Goal: Task Accomplishment & Management: Manage account settings

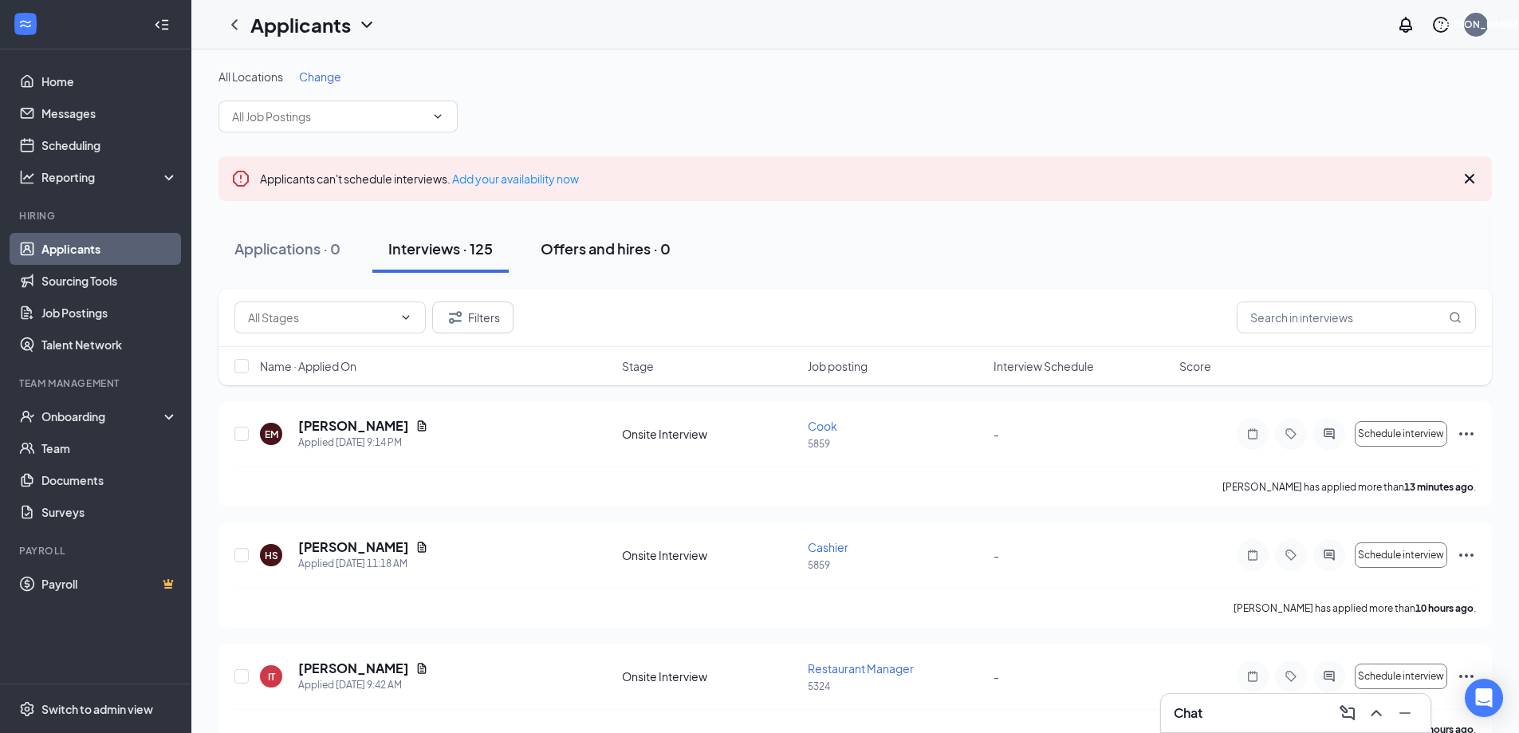
scroll to position [80, 0]
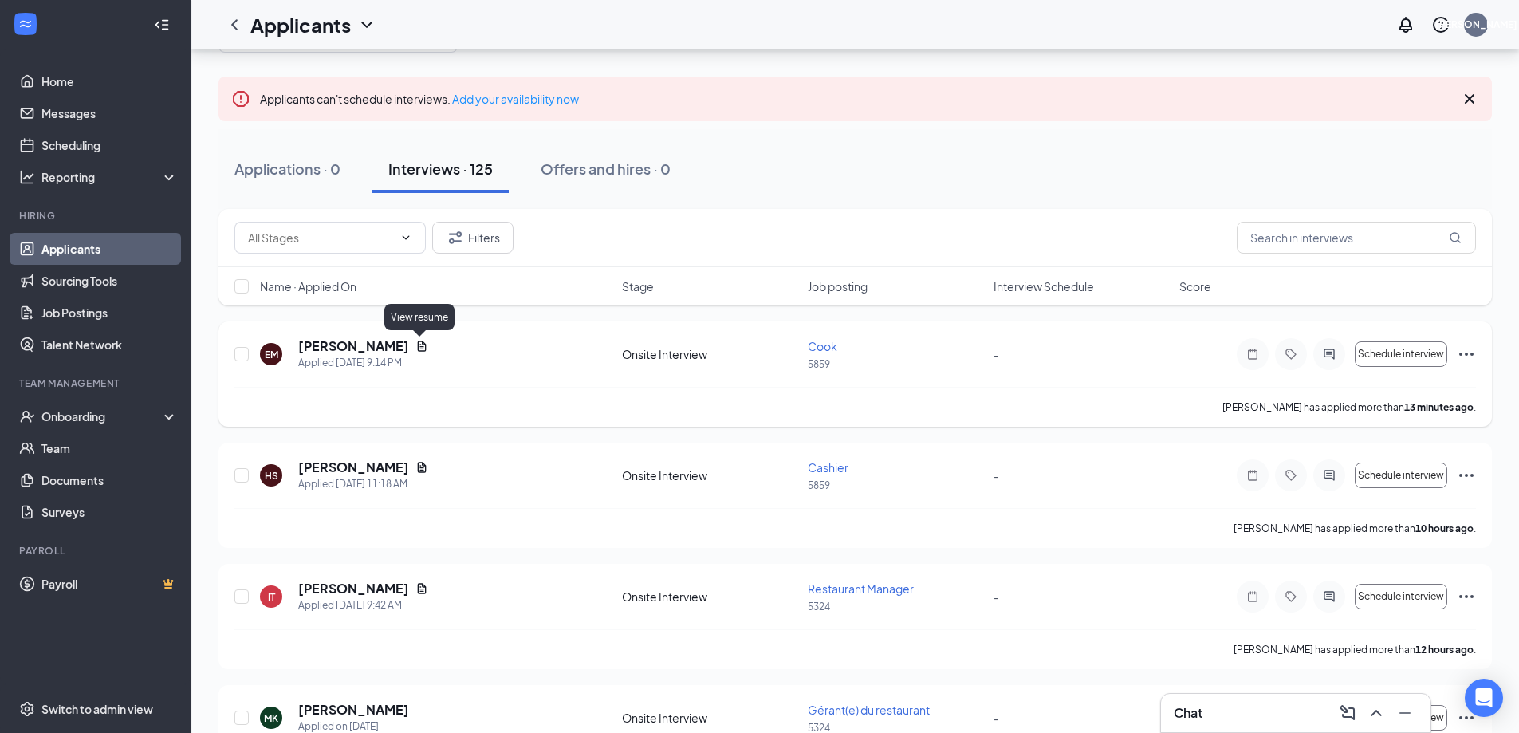
click at [419, 345] on icon "Document" at bounding box center [421, 346] width 13 height 13
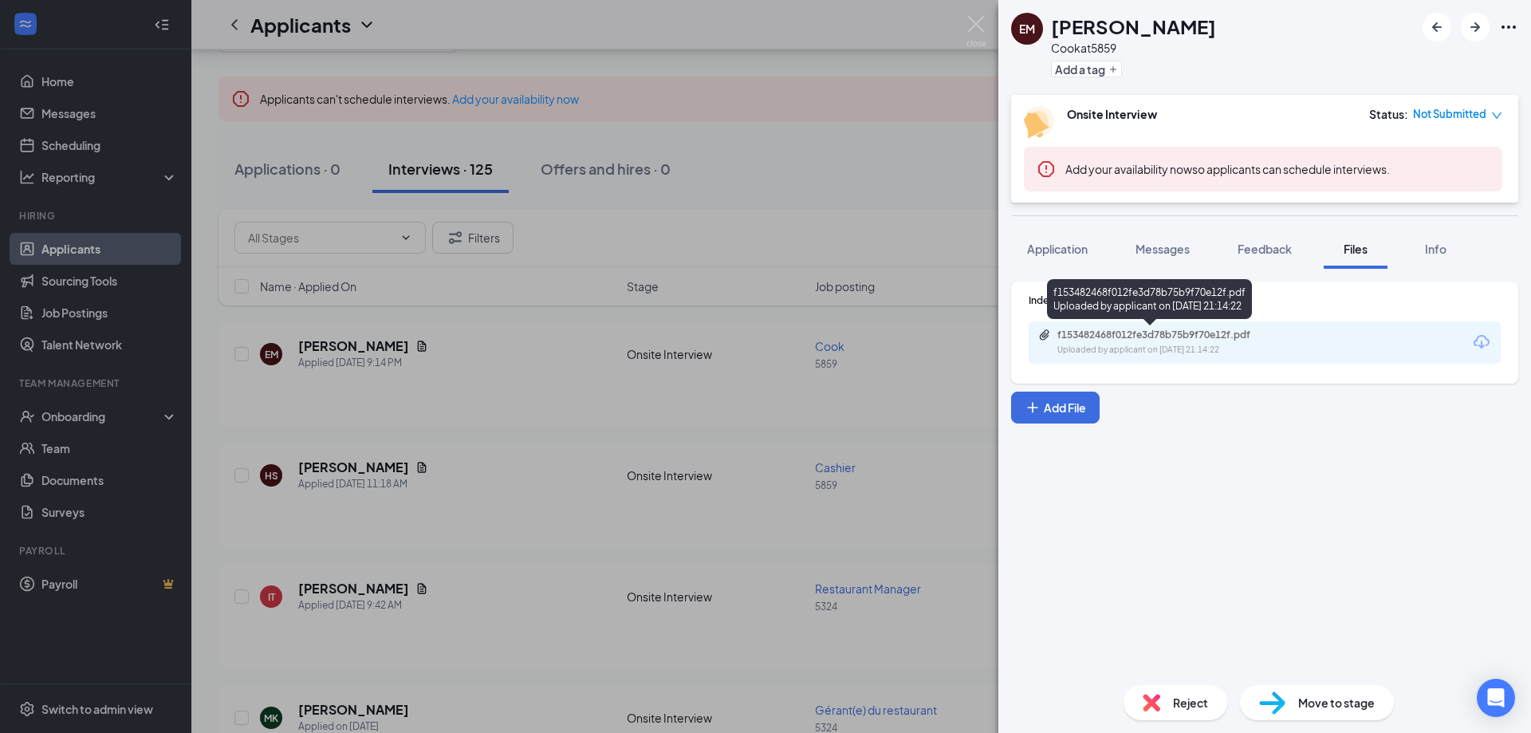
click at [1258, 337] on div "f153482468f012fe3d78b75b9f70e12f.pdf" at bounding box center [1168, 335] width 223 height 13
click at [972, 28] on img at bounding box center [976, 31] width 20 height 31
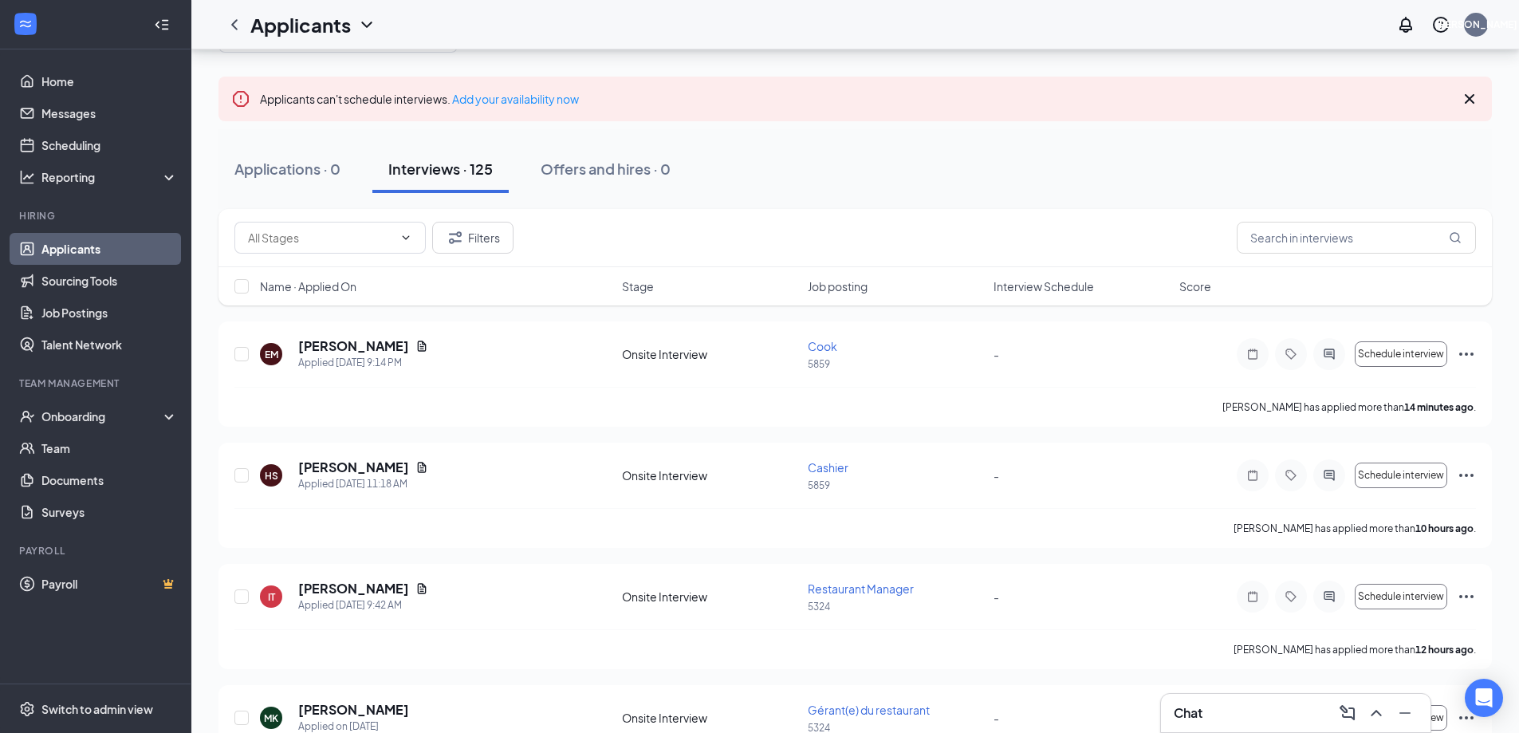
click at [768, 179] on div "Applications · 0 Interviews · 125 Offers and hires · 0" at bounding box center [854, 169] width 1273 height 48
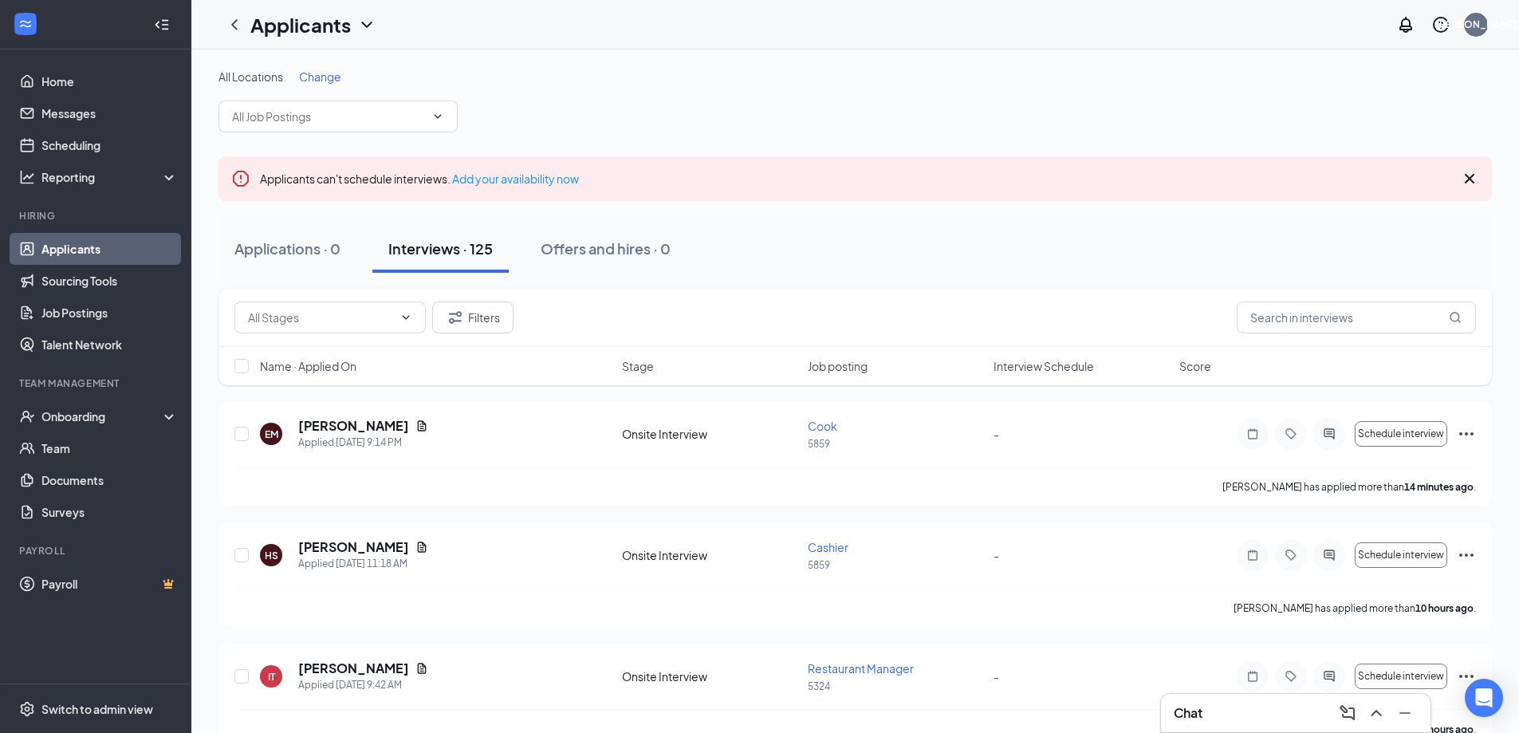
click at [37, 18] on div at bounding box center [25, 24] width 29 height 29
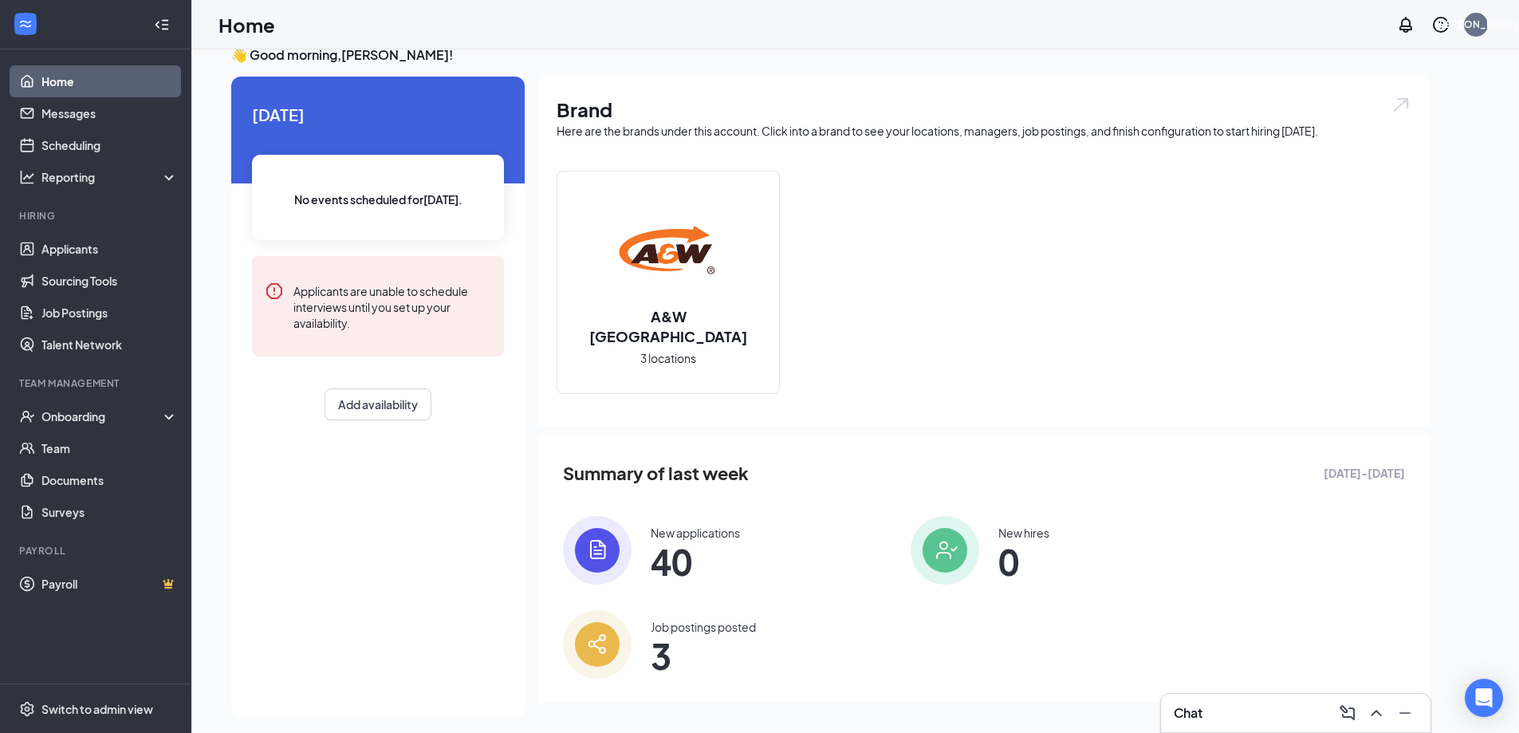
scroll to position [33, 0]
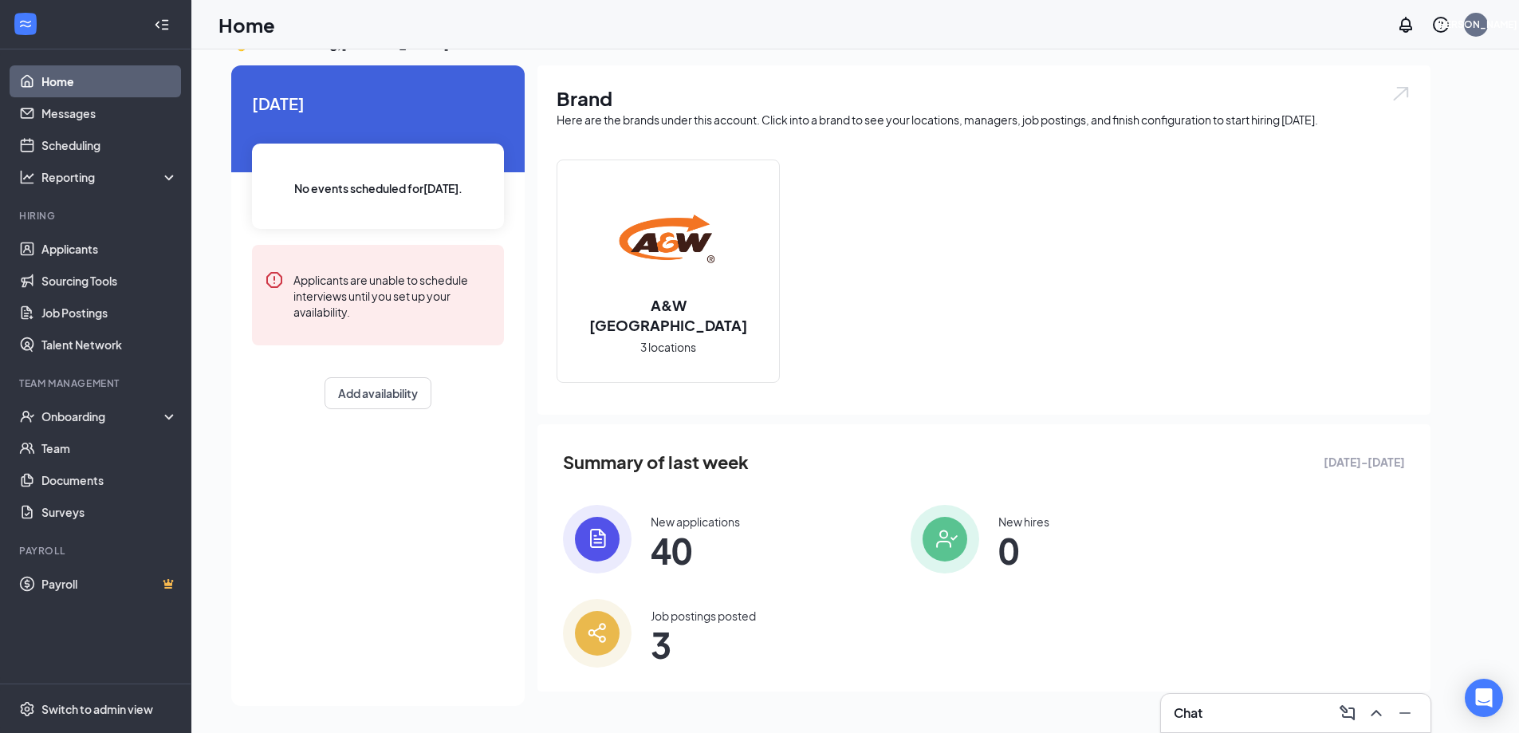
click at [607, 542] on img at bounding box center [597, 539] width 69 height 69
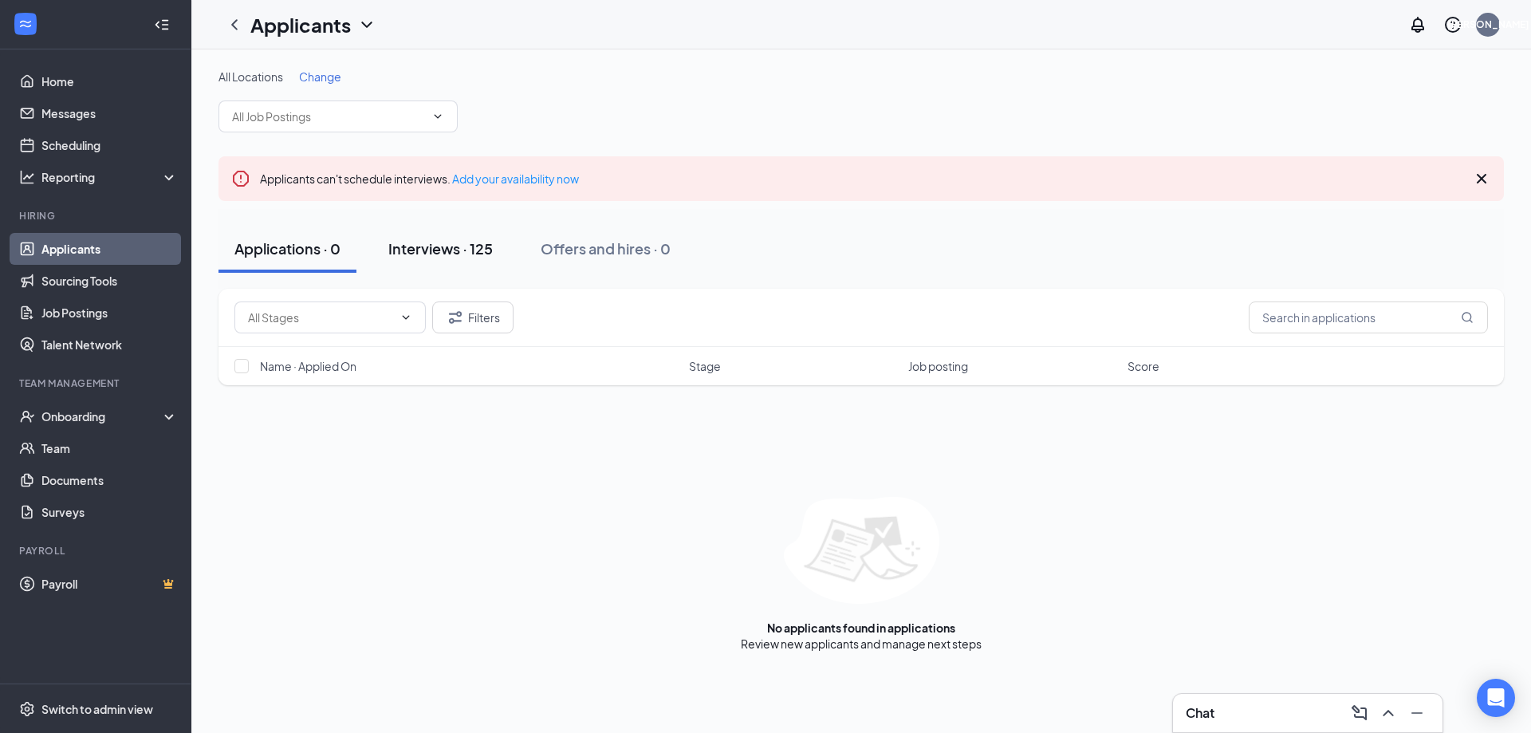
click at [453, 244] on div "Interviews · 125" at bounding box center [440, 248] width 104 height 20
